Goal: Find specific fact: Find specific fact

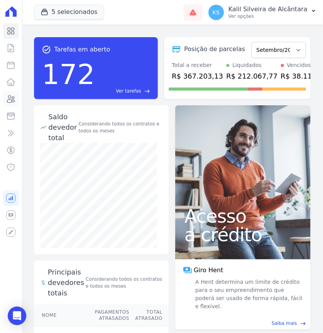
drag, startPoint x: 12, startPoint y: 99, endPoint x: 22, endPoint y: 104, distance: 11.6
click at [12, 99] on icon at bounding box center [10, 98] width 9 height 9
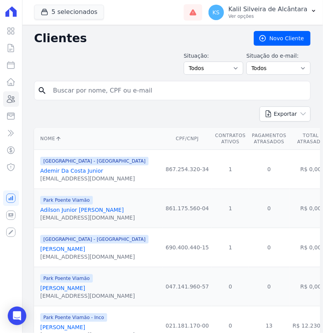
click at [70, 96] on input "search" at bounding box center [177, 90] width 259 height 15
type input "[PERSON_NAME]"
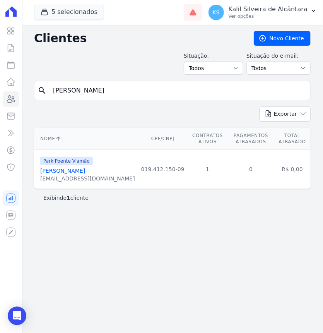
click at [84, 172] on link "[PERSON_NAME]" at bounding box center [62, 171] width 45 height 6
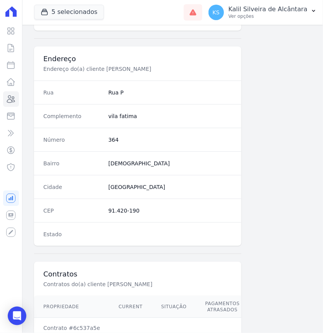
scroll to position [408, 0]
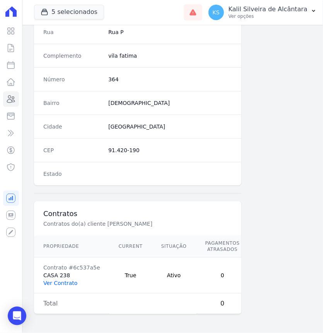
click at [65, 280] on link "Ver Contrato" at bounding box center [60, 283] width 34 height 6
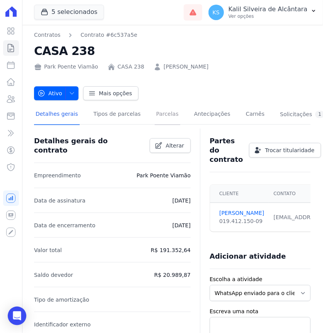
click at [155, 120] on link "Parcelas" at bounding box center [168, 115] width 26 height 21
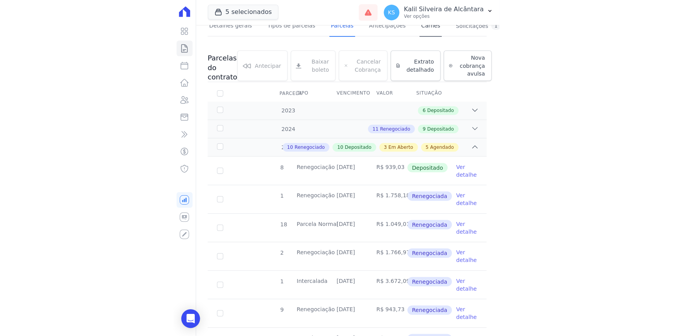
scroll to position [35, 0]
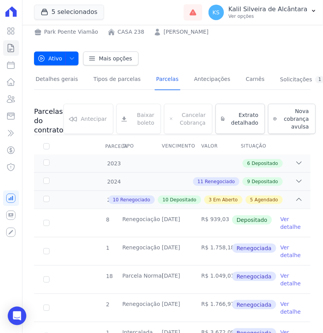
click at [183, 33] on link "[PERSON_NAME]" at bounding box center [186, 32] width 45 height 8
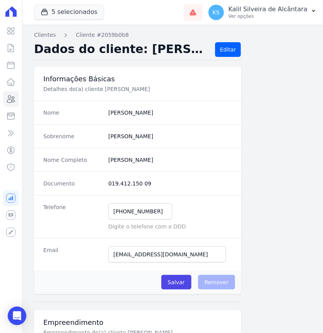
drag, startPoint x: 149, startPoint y: 182, endPoint x: 107, endPoint y: 183, distance: 42.6
click at [108, 183] on dd "019.412.150 09" at bounding box center [170, 184] width 124 height 8
copy dd "019.412.150 09"
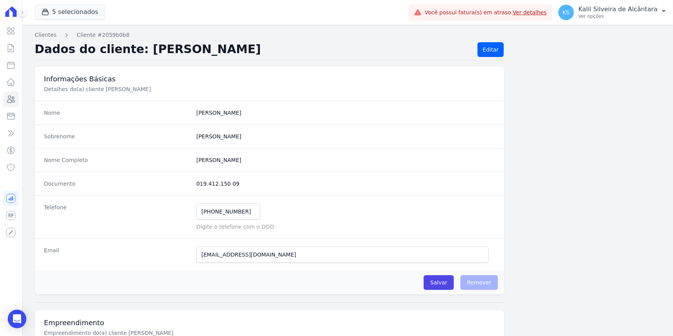
drag, startPoint x: 216, startPoint y: 178, endPoint x: 226, endPoint y: 173, distance: 11.3
copy dd "019.412.150 09"
